Goal: Use online tool/utility: Utilize a website feature to perform a specific function

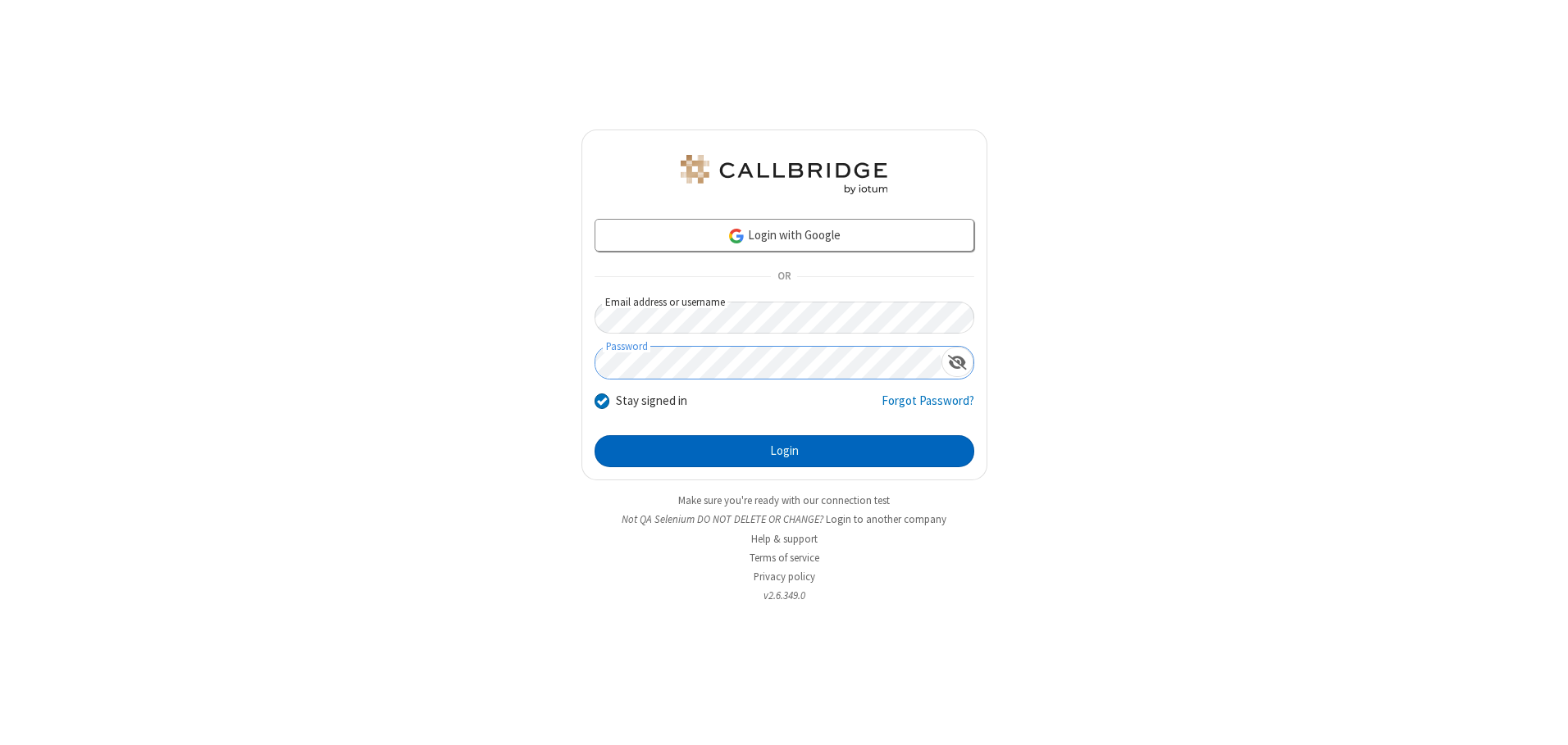
click at [784, 451] on button "Login" at bounding box center [785, 451] width 380 height 33
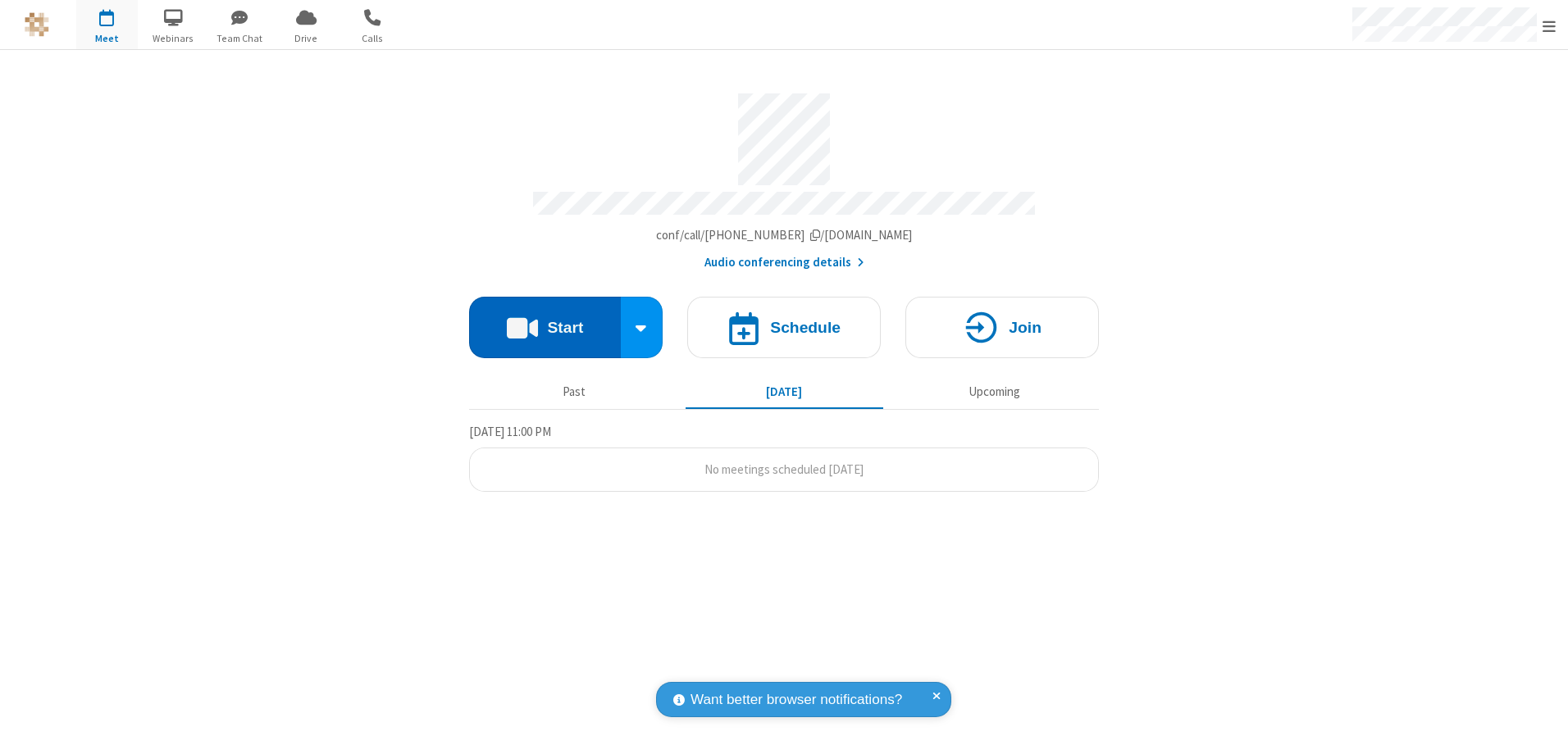
click at [545, 321] on button "Start" at bounding box center [545, 327] width 152 height 61
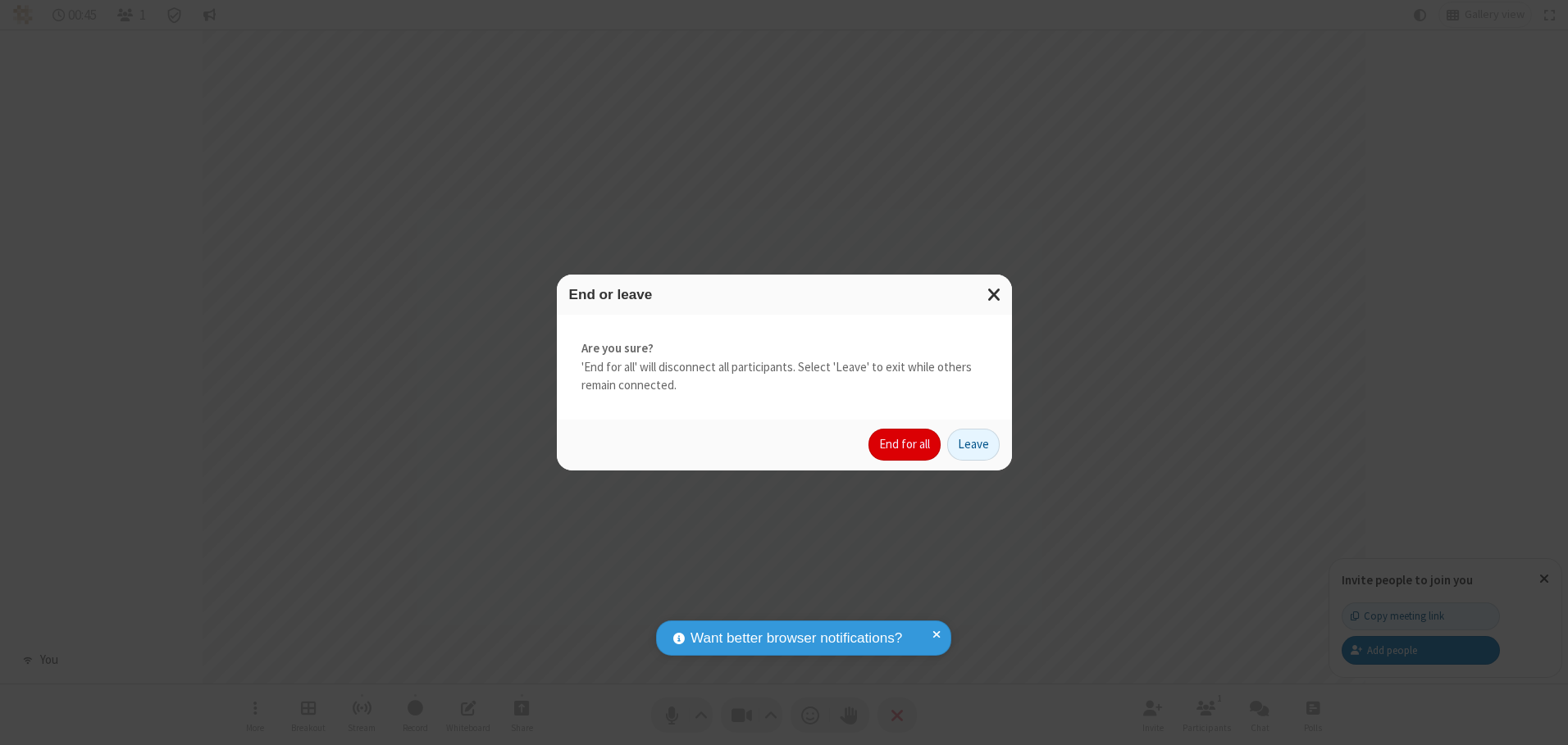
click at [906, 445] on button "End for all" at bounding box center [905, 445] width 73 height 33
